Goal: Communication & Community: Participate in discussion

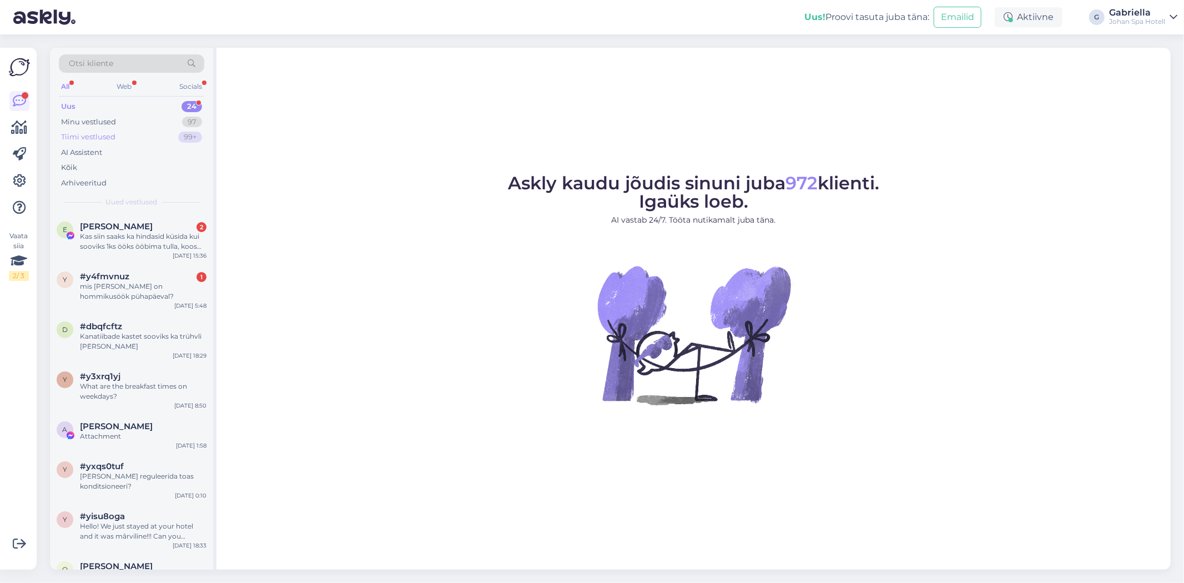
click at [150, 134] on div "Tiimi vestlused 99+" at bounding box center [131, 137] width 145 height 16
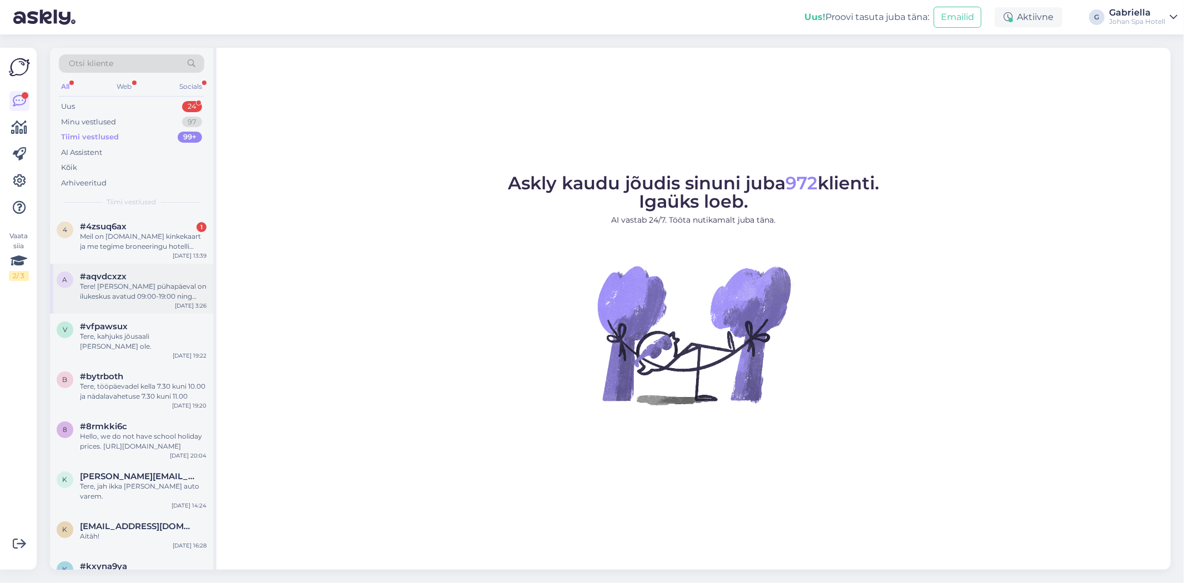
click at [169, 292] on div "Tere! [PERSON_NAME] pühapäeval on ilukeskus avatud 09:00-19:00 ning esmaspäeval…" at bounding box center [143, 291] width 127 height 20
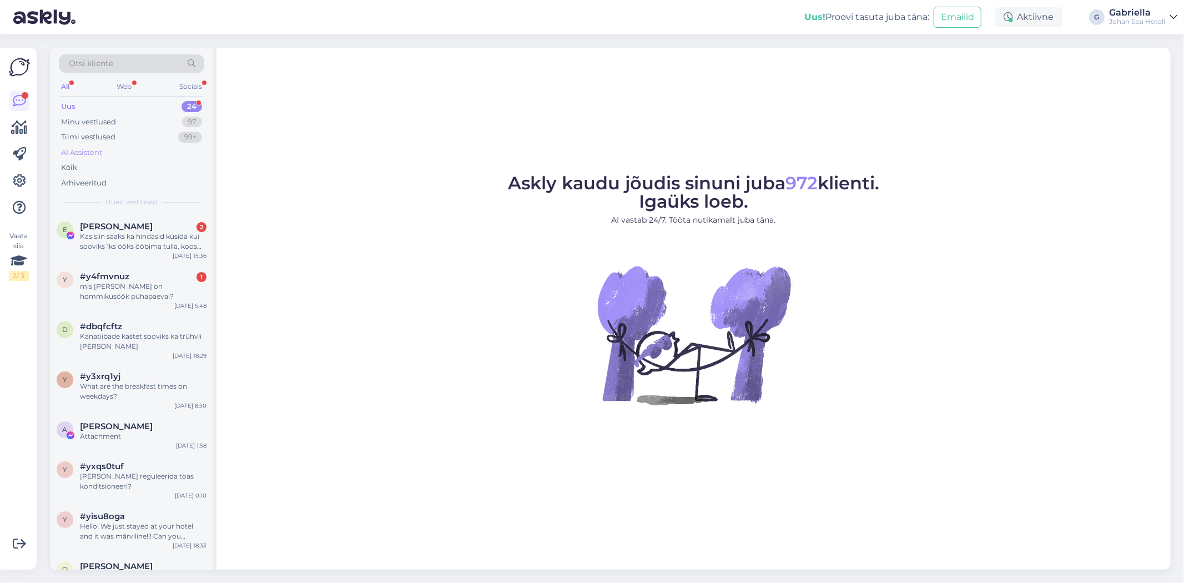
click at [135, 156] on div "AI Assistent" at bounding box center [131, 153] width 145 height 16
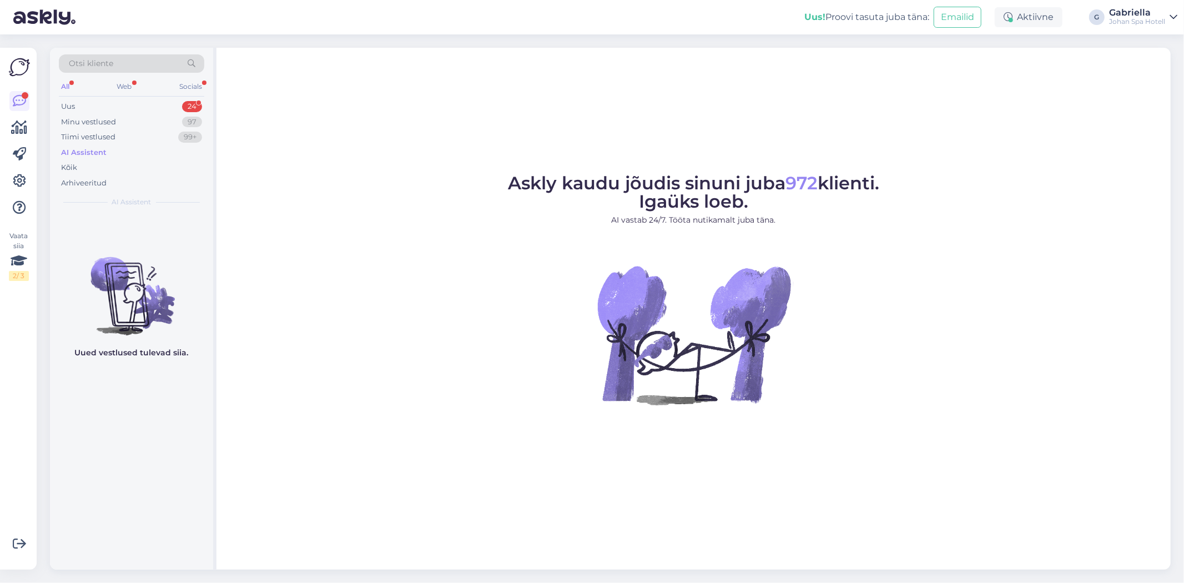
click at [134, 146] on div "AI Assistent" at bounding box center [131, 153] width 145 height 16
click at [134, 138] on div "Tiimi vestlused 99+" at bounding box center [131, 137] width 145 height 16
